Goal: Check status: Check status

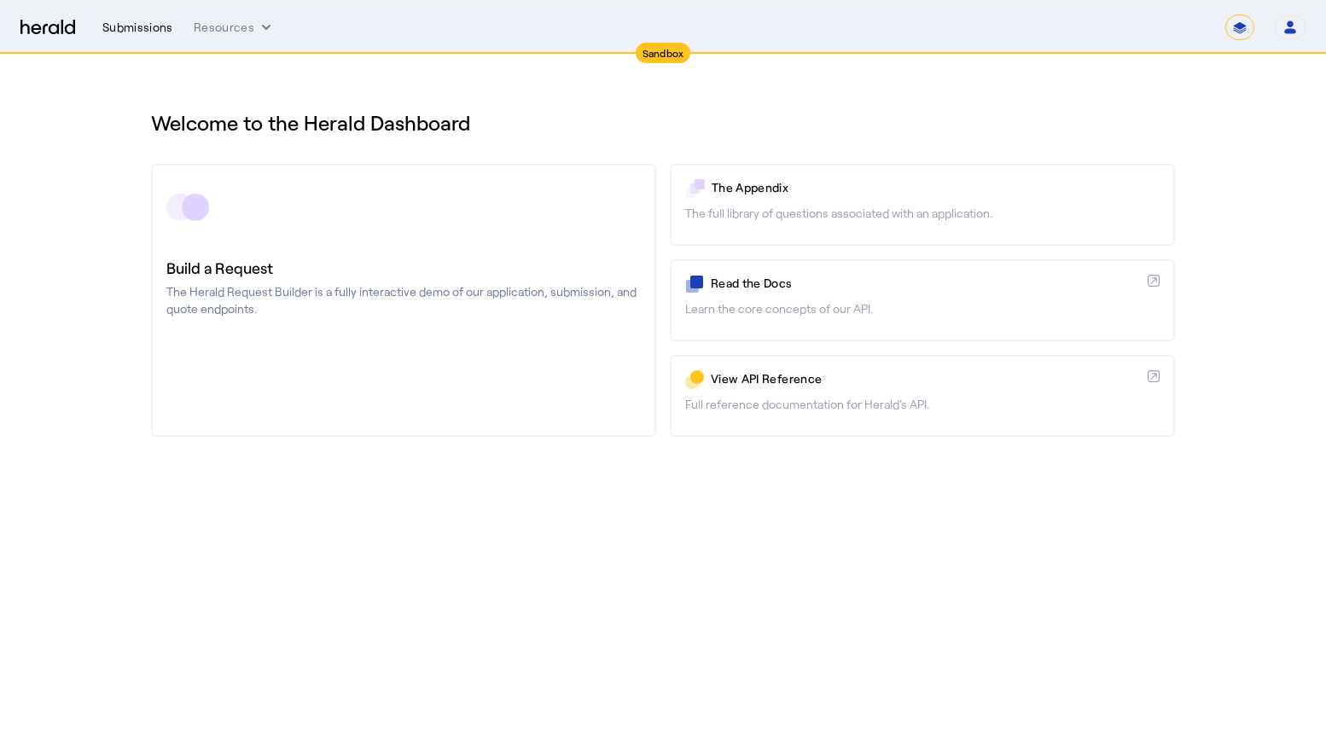
click at [148, 28] on div "Submissions" at bounding box center [137, 27] width 71 height 17
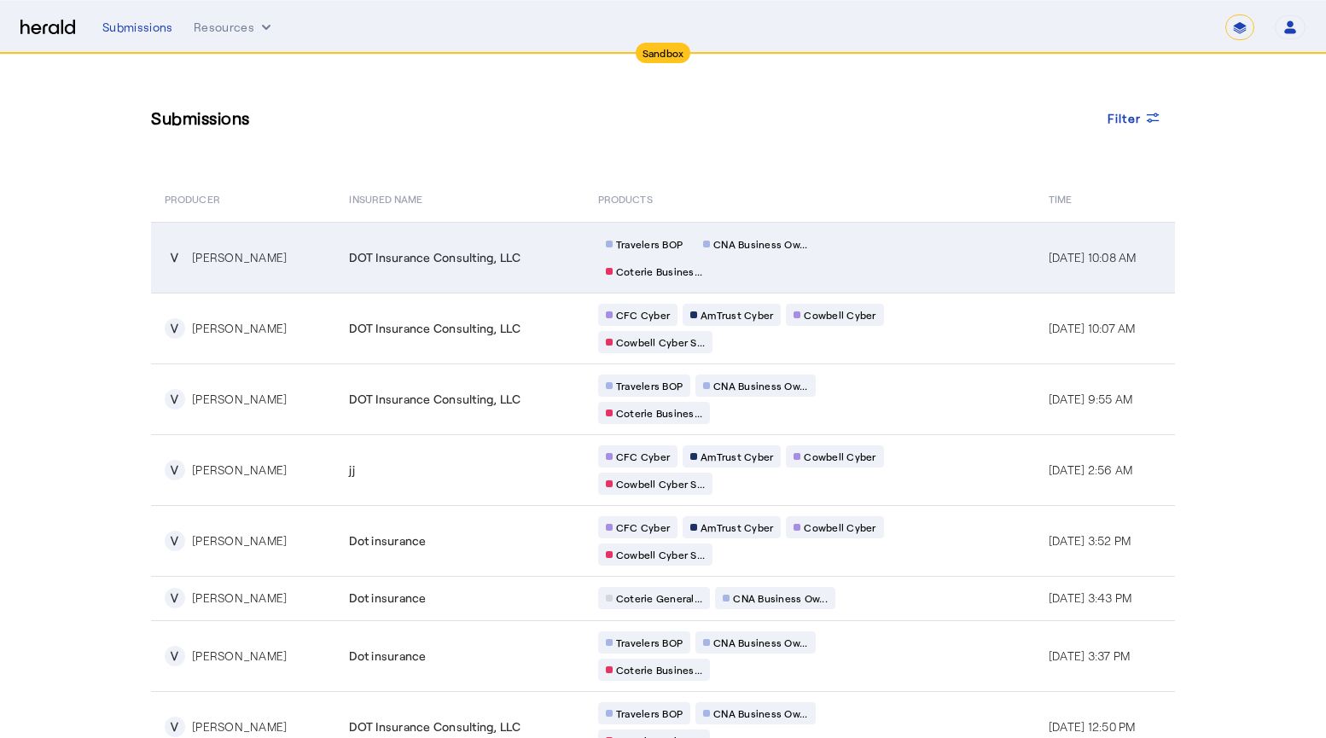
click at [930, 257] on td "Travelers BOP CNA Business Ow... Coterie Busines..." at bounding box center [809, 257] width 450 height 71
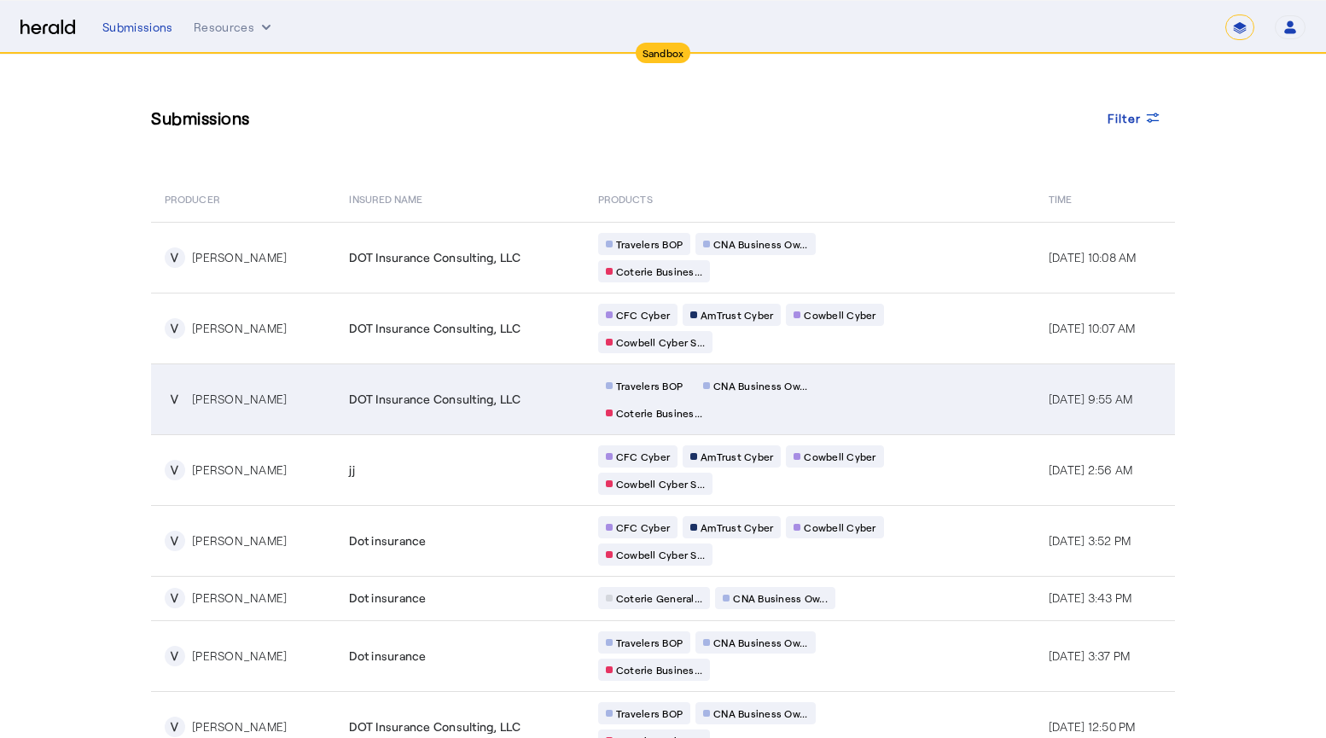
click at [916, 400] on td "Travelers BOP CNA Business Ow... Coterie Busines..." at bounding box center [809, 398] width 450 height 71
